Goal: Navigation & Orientation: Find specific page/section

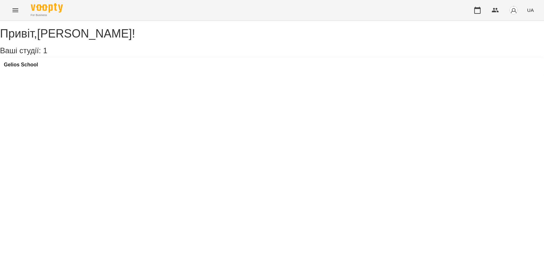
click at [33, 66] on div "Gelios School" at bounding box center [272, 66] width 544 height 17
click at [34, 68] on h3 "Gelios School" at bounding box center [21, 65] width 34 height 6
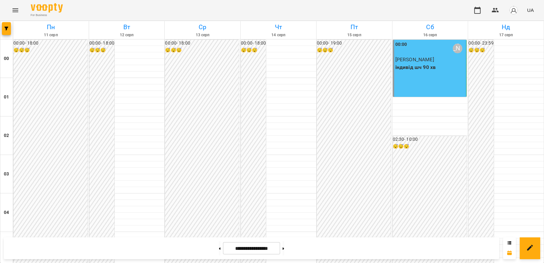
scroll to position [682, 0]
click at [284, 245] on button at bounding box center [284, 248] width 2 height 14
type input "**********"
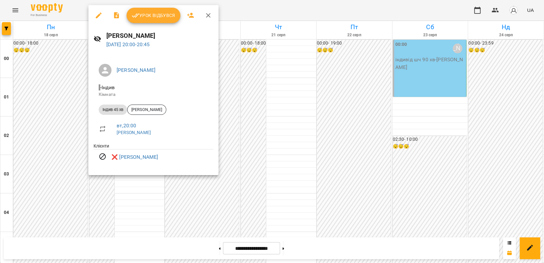
click at [362, 166] on div at bounding box center [272, 131] width 544 height 263
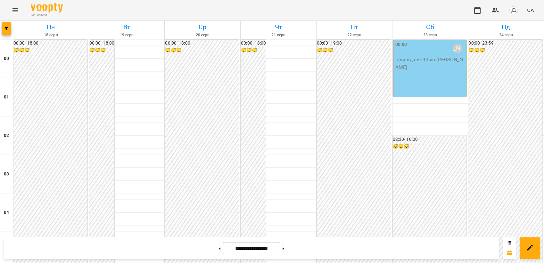
scroll to position [627, 0]
click at [10, 10] on button "Menu" at bounding box center [15, 10] width 15 height 15
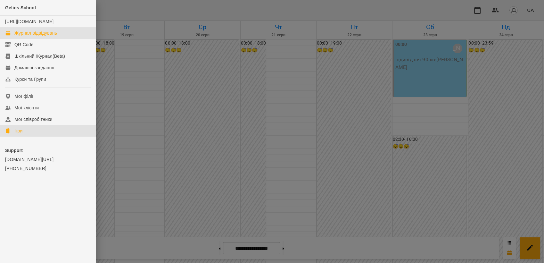
click at [12, 136] on link "Ігри" at bounding box center [48, 131] width 96 height 12
